Goal: Task Accomplishment & Management: Manage account settings

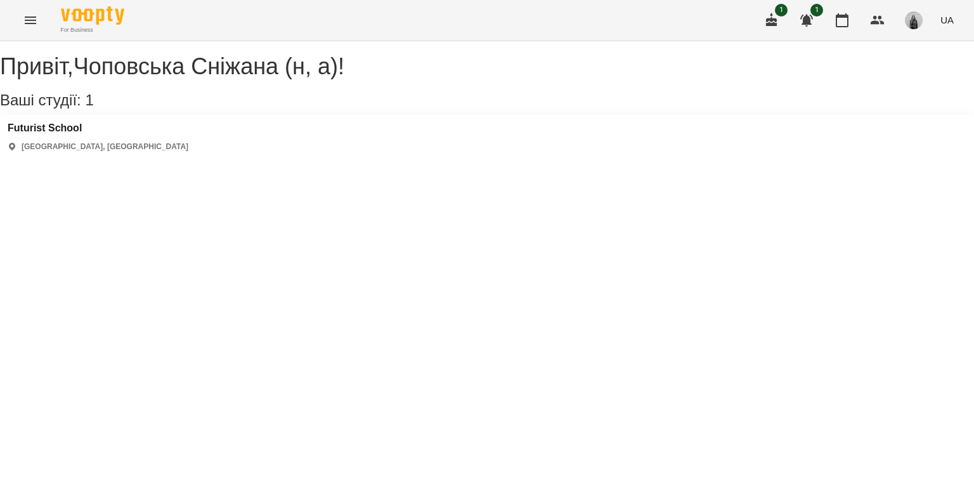
click at [30, 16] on icon "Menu" at bounding box center [30, 20] width 11 height 8
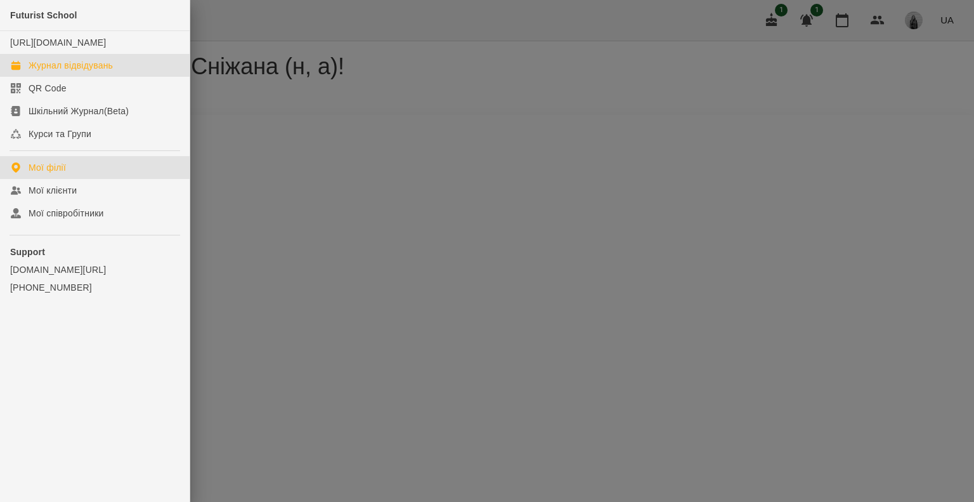
click at [103, 72] on div "Журнал відвідувань" at bounding box center [71, 65] width 84 height 13
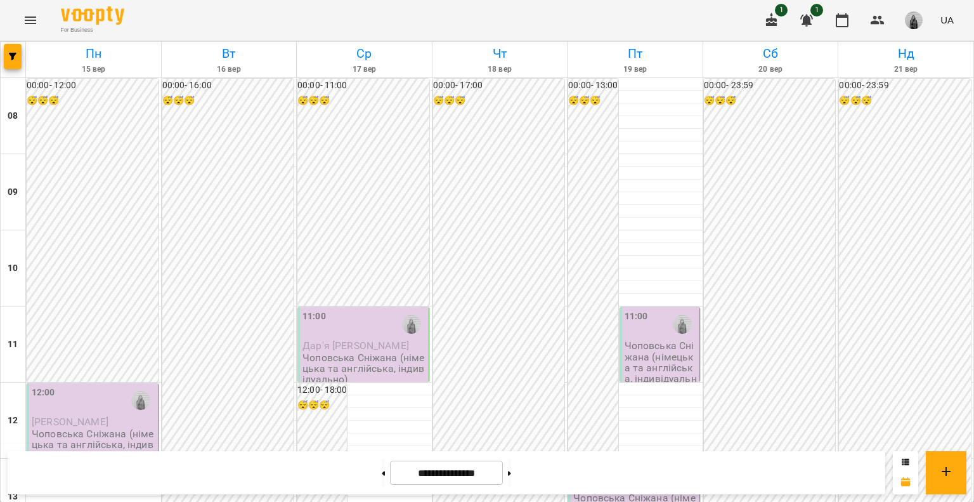
scroll to position [317, 0]
click at [382, 476] on button at bounding box center [383, 472] width 3 height 28
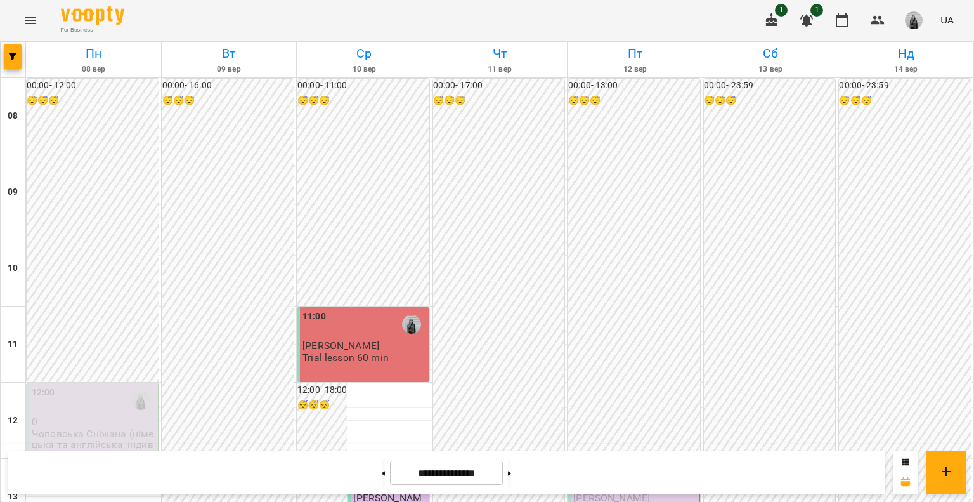
scroll to position [444, 0]
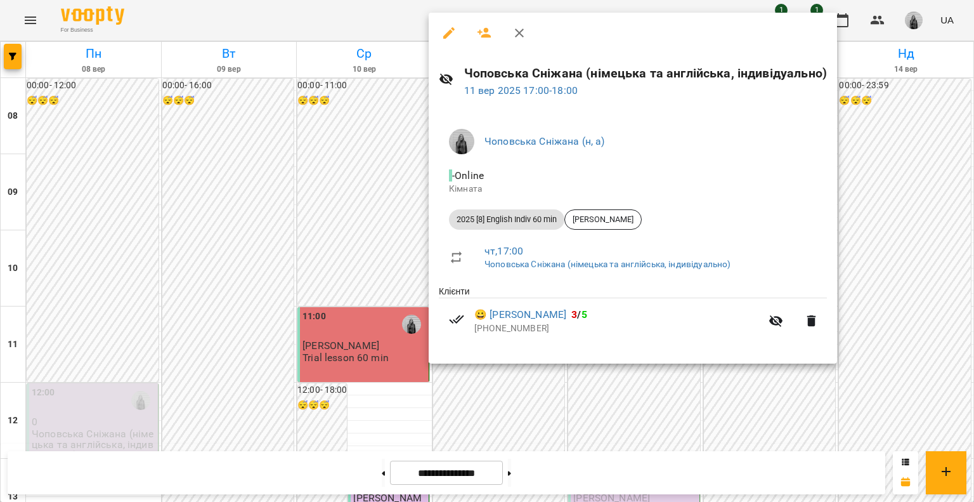
drag, startPoint x: 521, startPoint y: 25, endPoint x: 551, endPoint y: 53, distance: 41.3
click at [521, 25] on icon "button" at bounding box center [519, 32] width 15 height 15
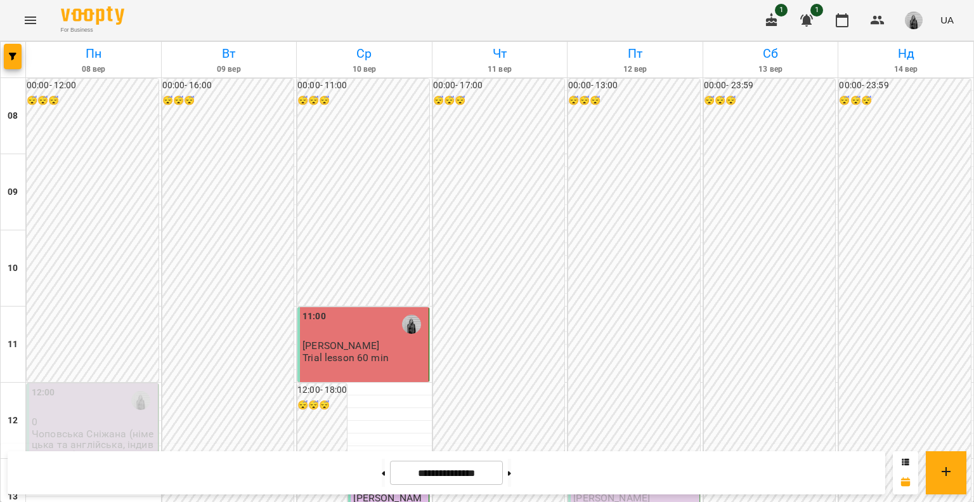
scroll to position [634, 0]
click at [511, 475] on button at bounding box center [509, 472] width 3 height 28
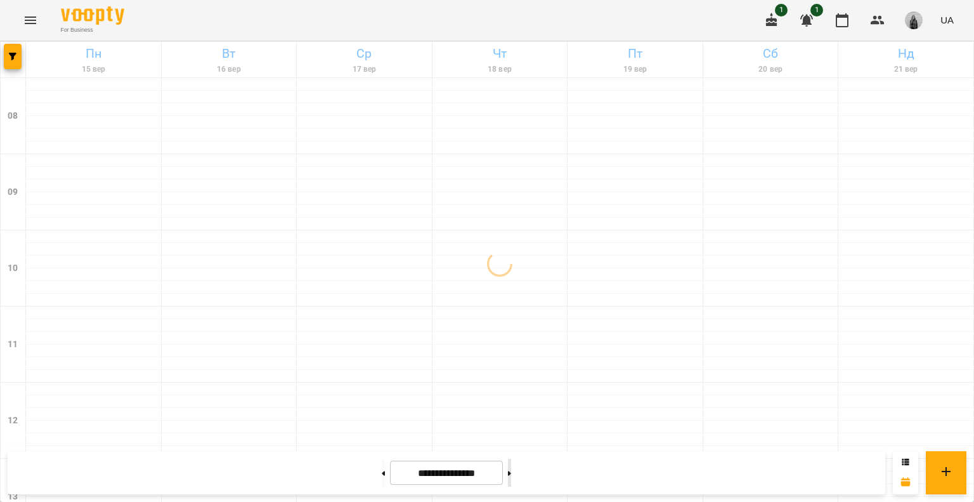
click at [511, 472] on button at bounding box center [509, 472] width 3 height 28
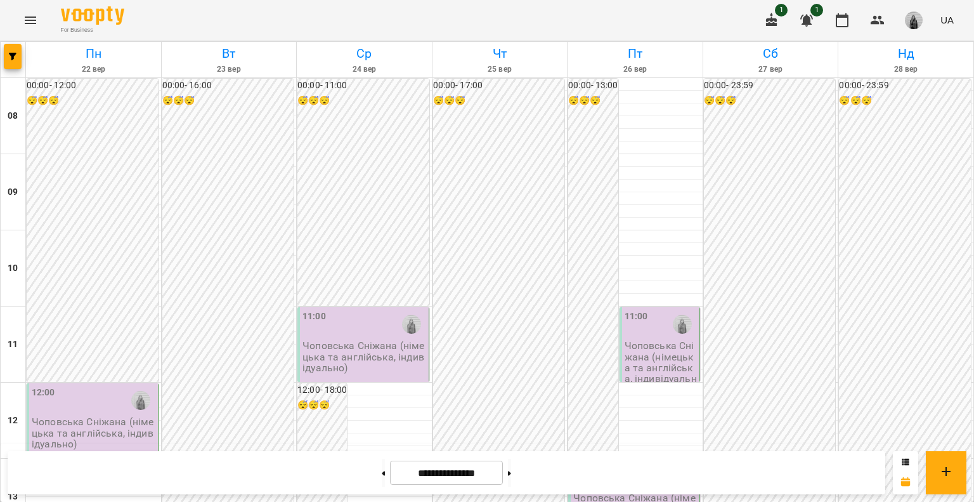
scroll to position [317, 0]
click at [382, 481] on button at bounding box center [383, 472] width 3 height 28
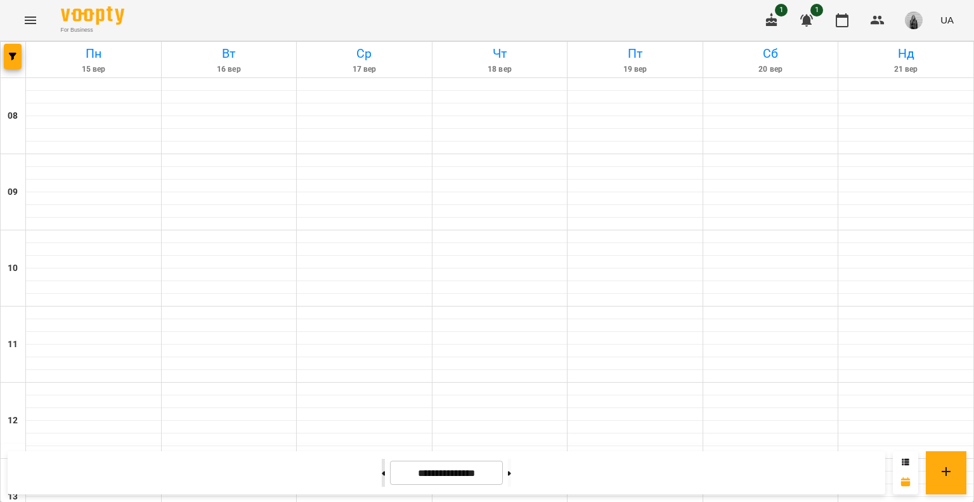
click at [382, 479] on button at bounding box center [383, 472] width 3 height 28
type input "**********"
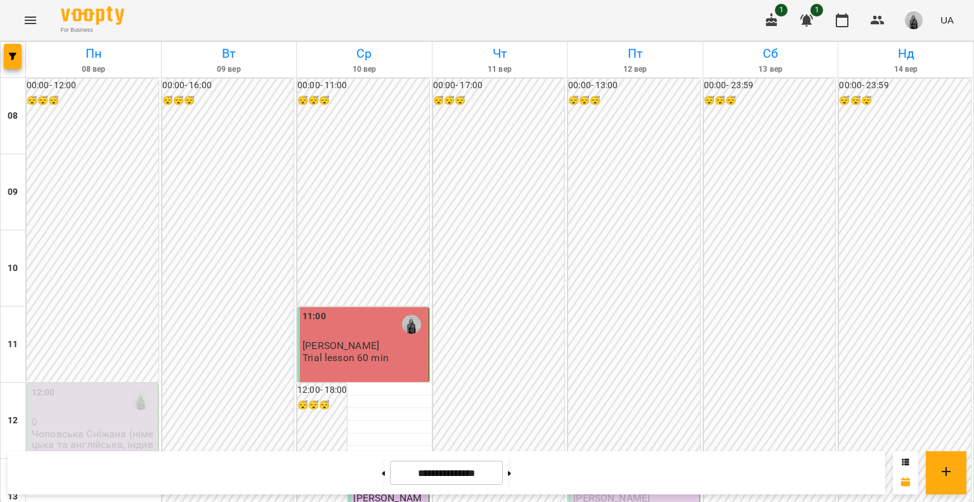
scroll to position [444, 0]
